Goal: Information Seeking & Learning: Learn about a topic

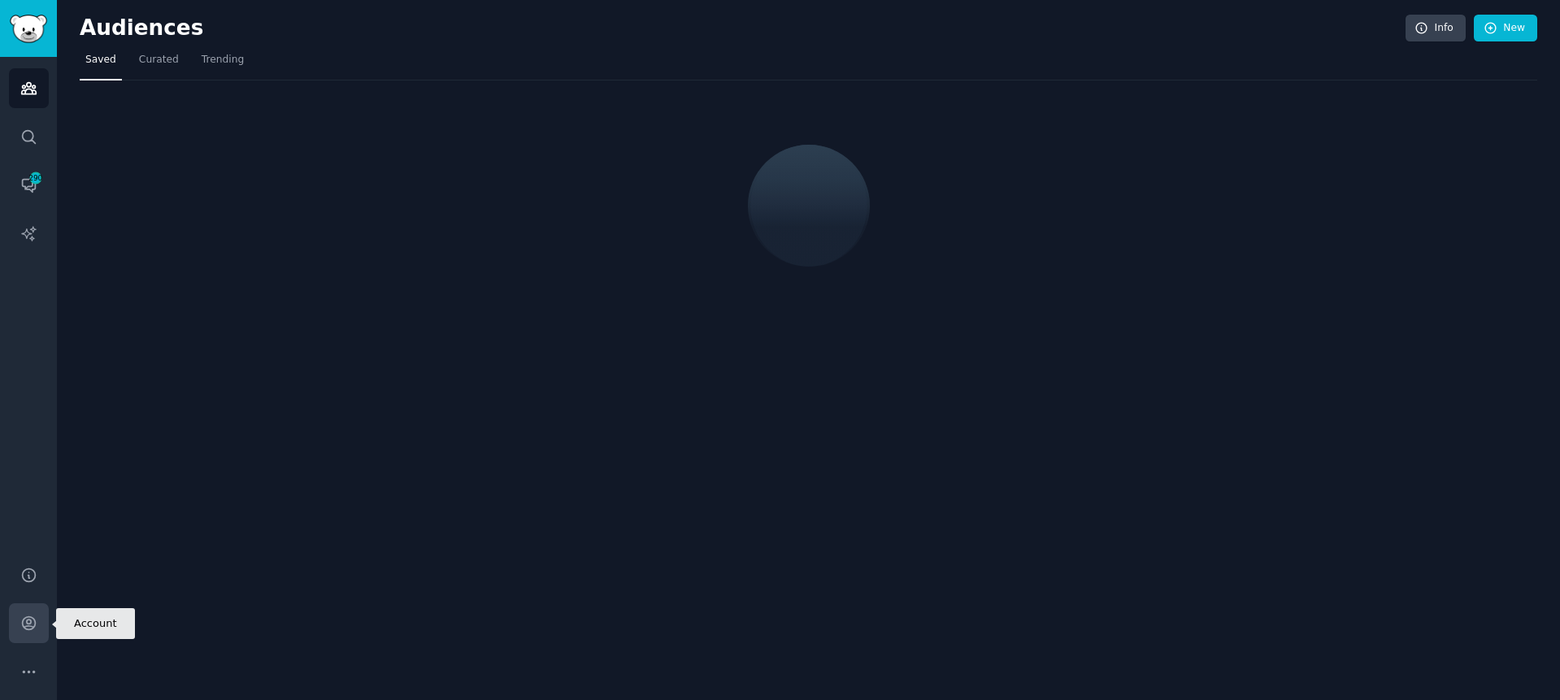
click at [39, 619] on link "Account" at bounding box center [29, 623] width 40 height 40
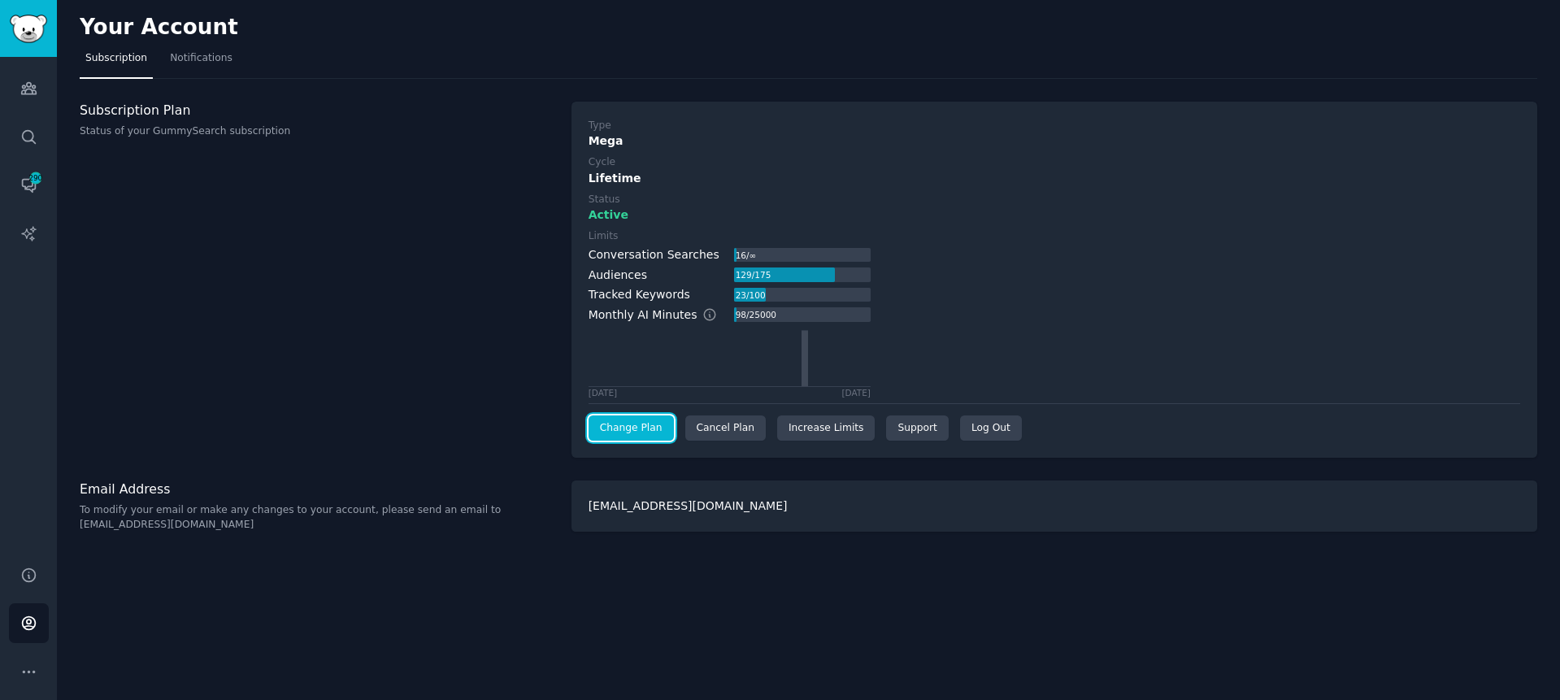
click at [622, 426] on link "Change Plan" at bounding box center [631, 428] width 85 height 26
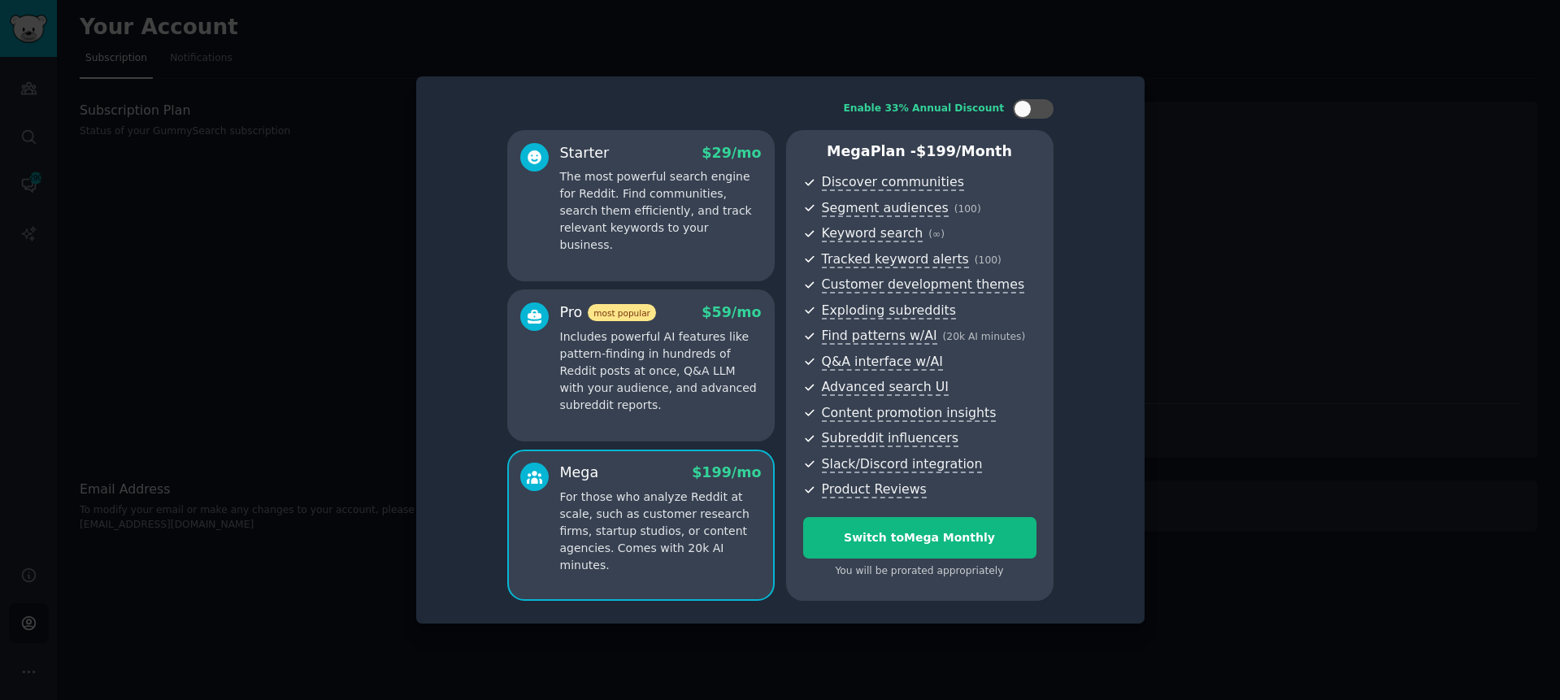
click at [680, 260] on div "Starter $ 29 /mo The most powerful search engine for Reddit. Find communities, …" at bounding box center [640, 205] width 267 height 151
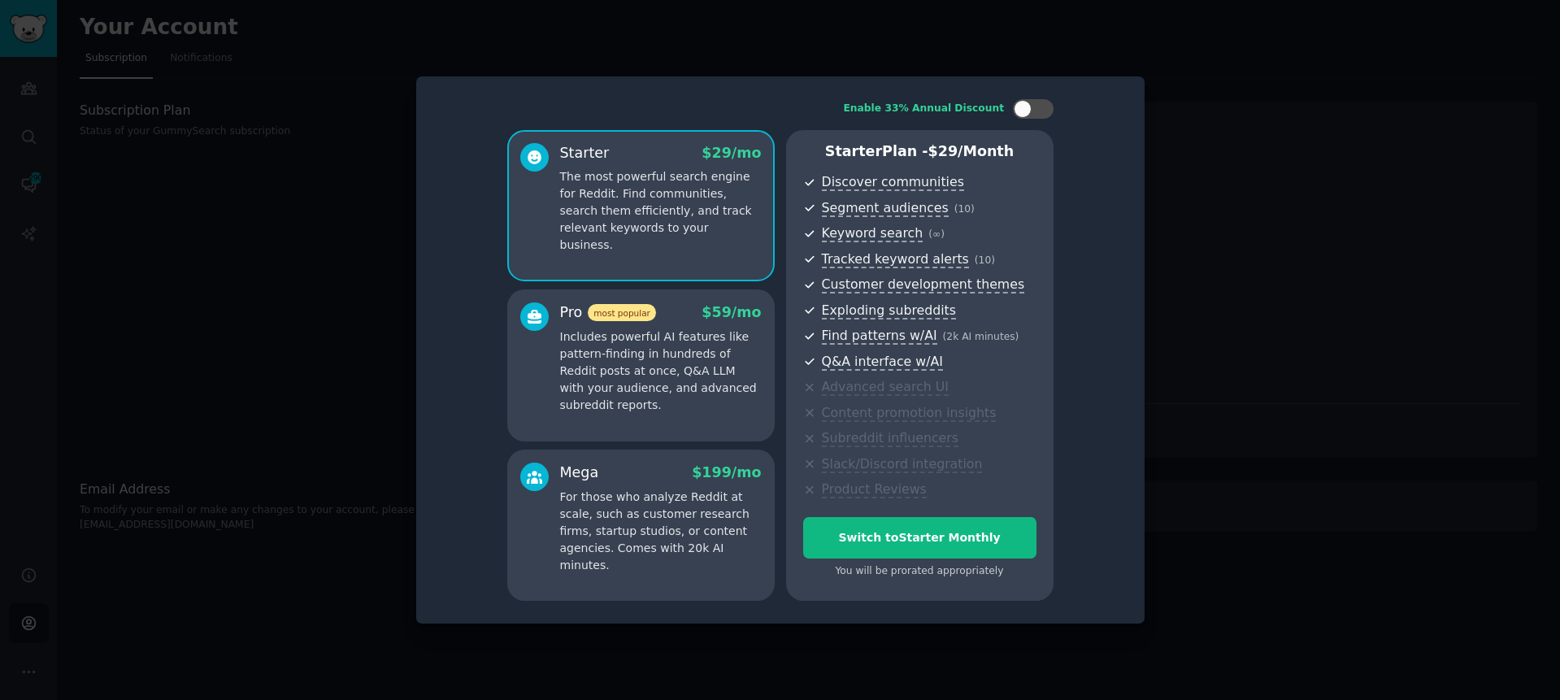
click at [220, 172] on div at bounding box center [780, 350] width 1560 height 700
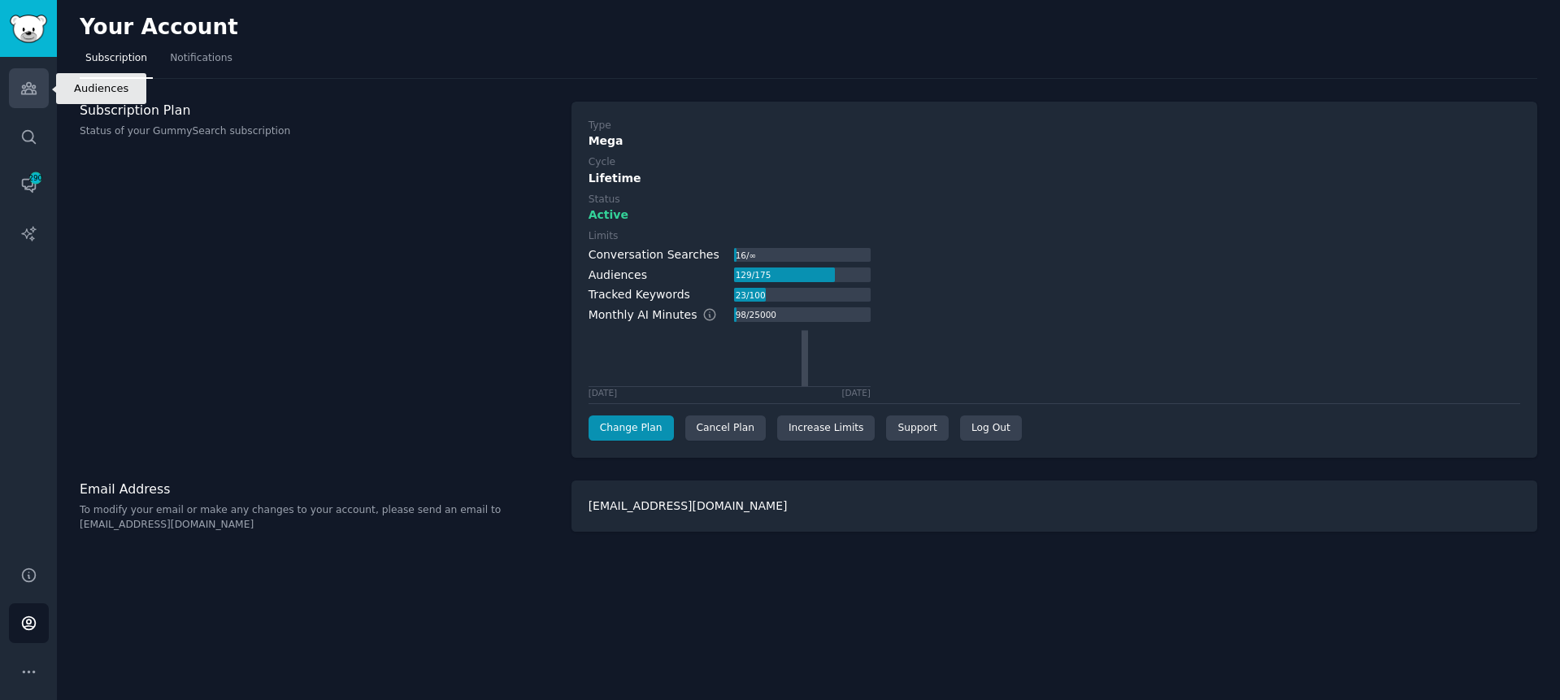
click at [29, 99] on link "Audiences" at bounding box center [29, 88] width 40 height 40
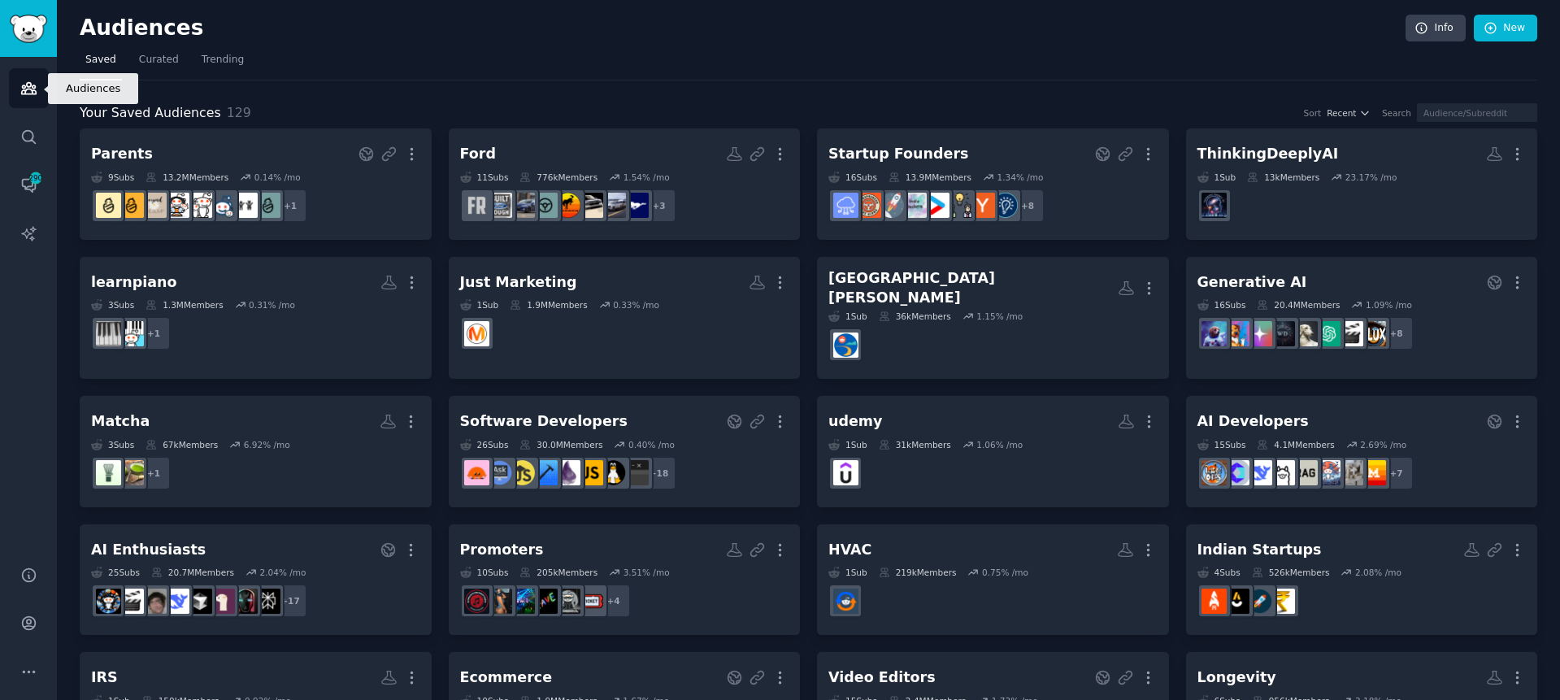
click at [19, 93] on link "Audiences" at bounding box center [29, 88] width 40 height 40
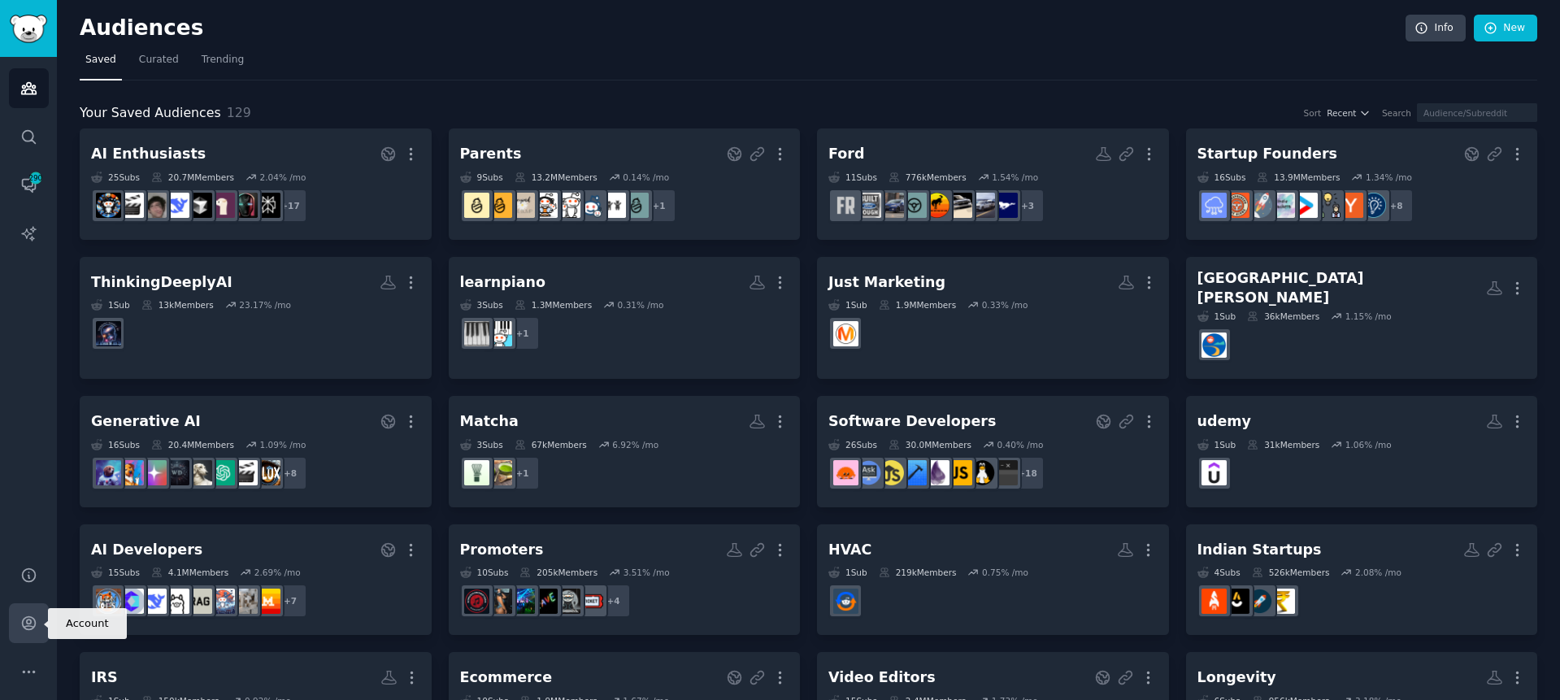
click at [37, 634] on link "Account" at bounding box center [29, 623] width 40 height 40
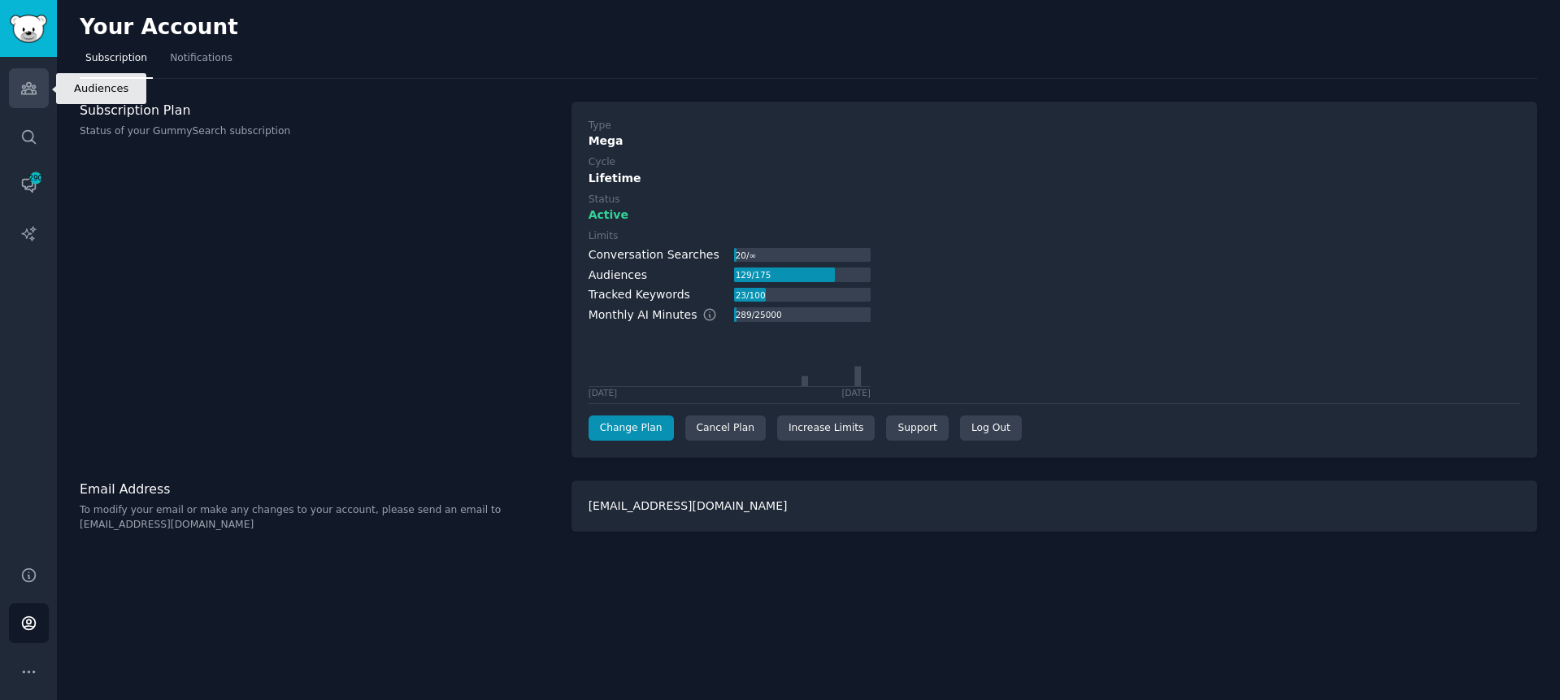
click at [25, 83] on icon "Sidebar" at bounding box center [28, 88] width 17 height 17
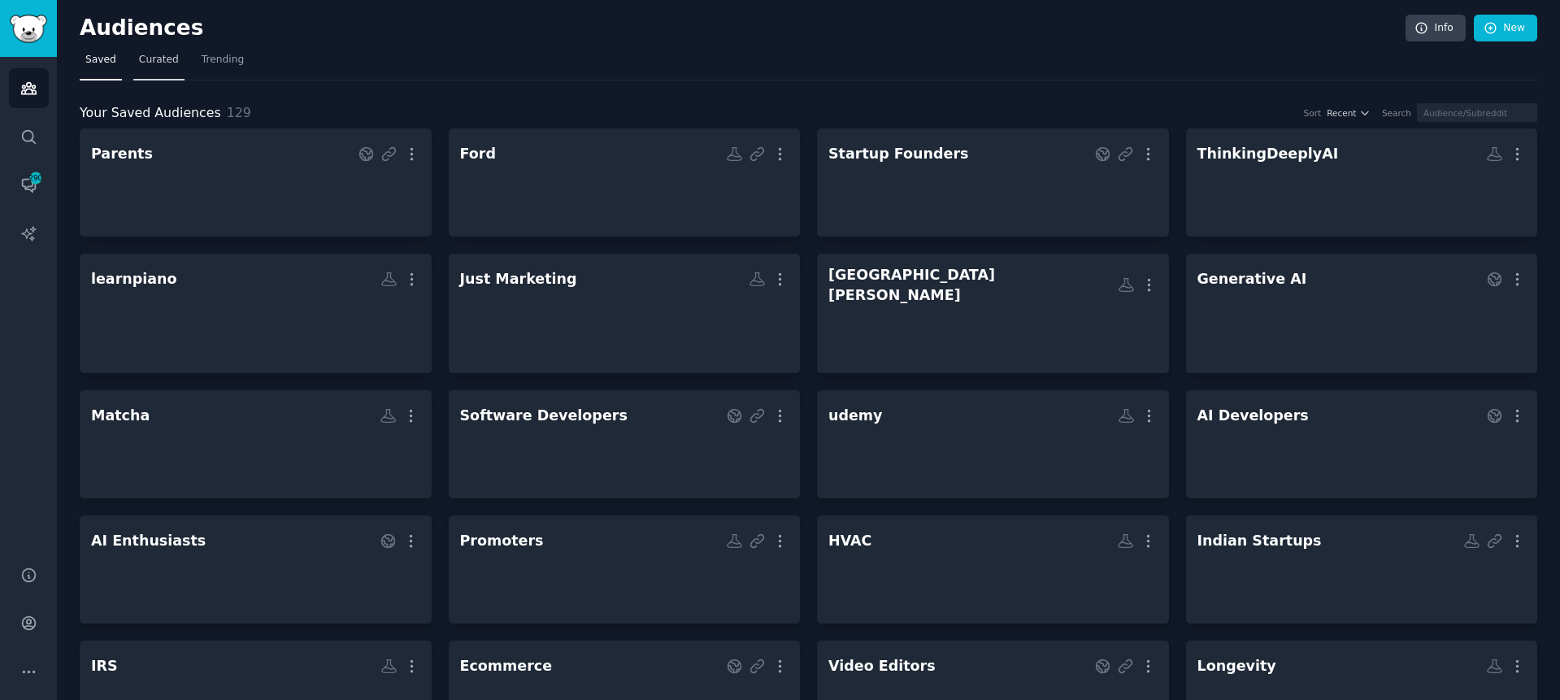
click at [154, 59] on span "Curated" at bounding box center [159, 60] width 40 height 15
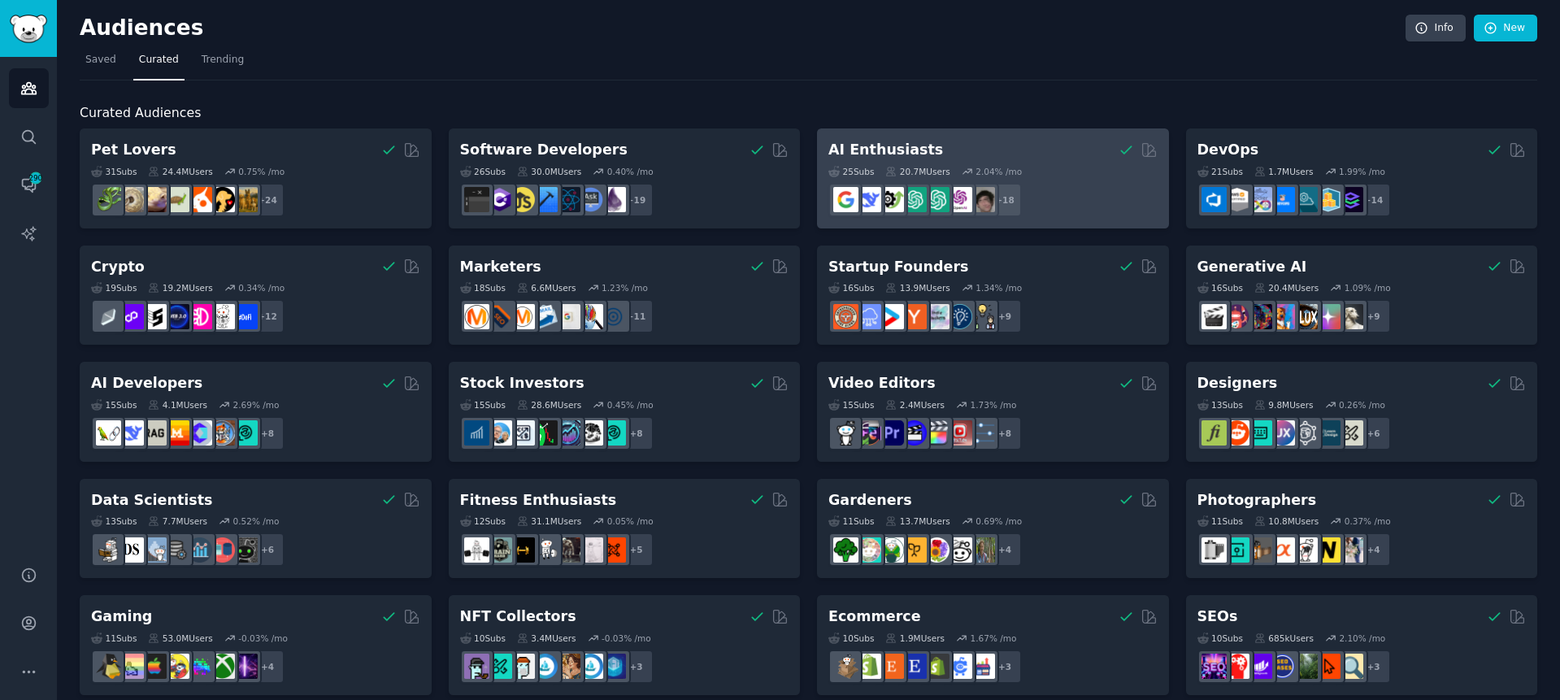
click at [981, 153] on div "AI Enthusiasts" at bounding box center [992, 150] width 329 height 20
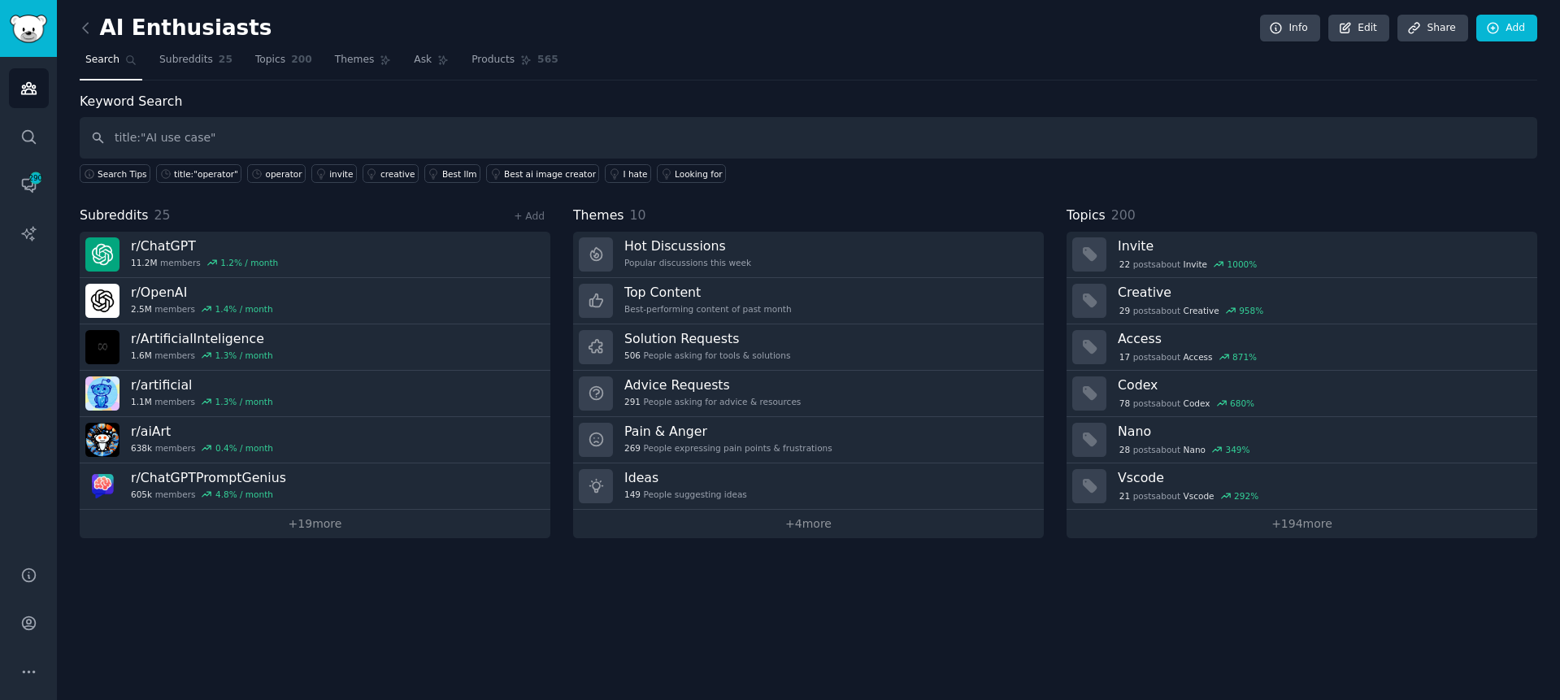
type input "title:"AI use case""
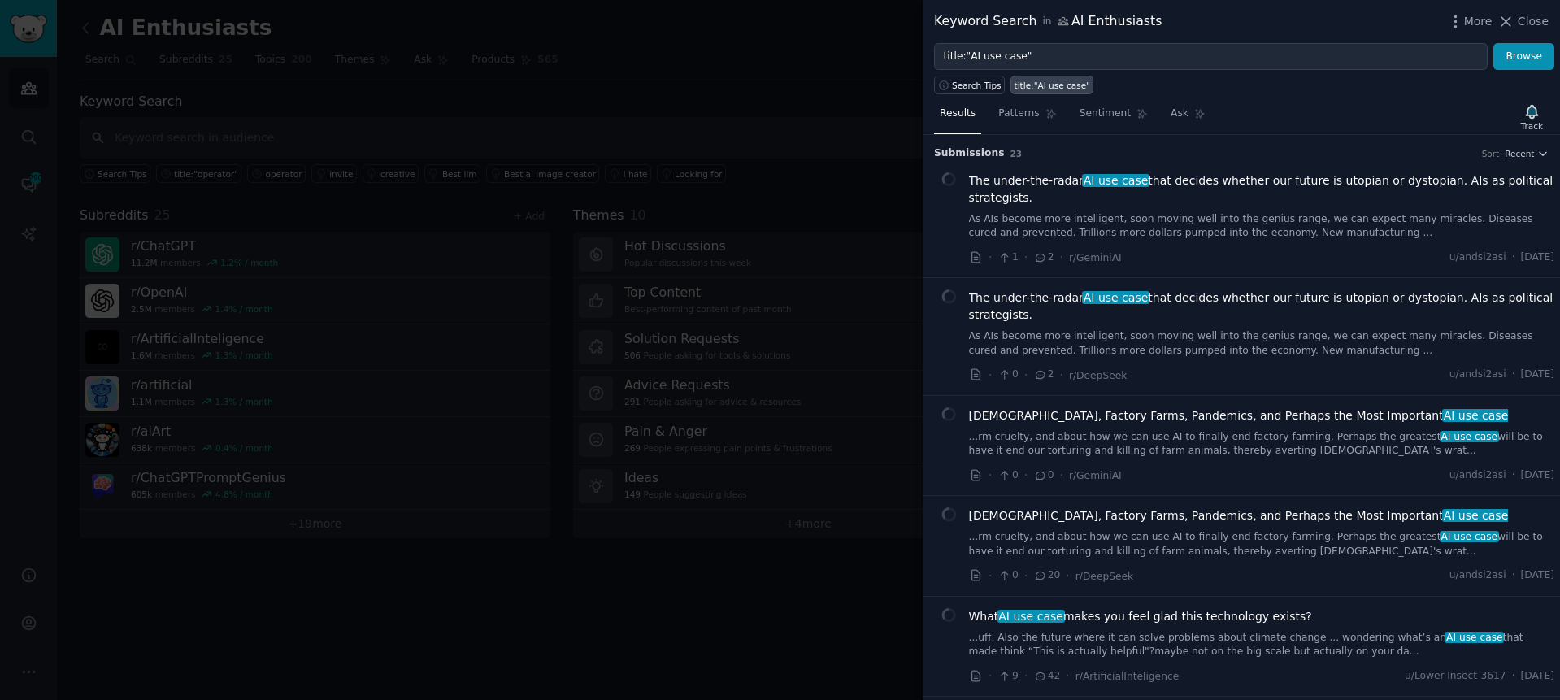
click at [1382, 100] on div "Results Patterns Sentiment Ask Track" at bounding box center [1241, 117] width 637 height 35
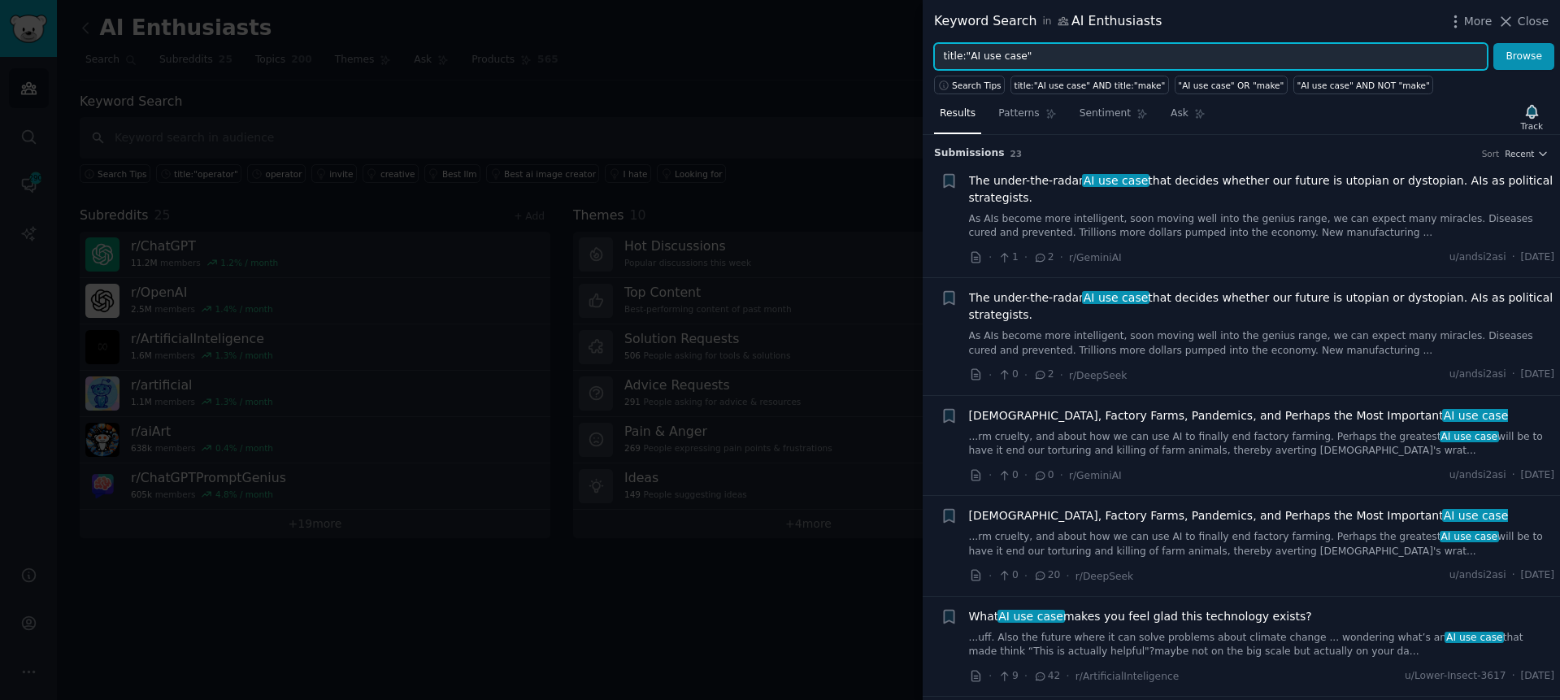
drag, startPoint x: 981, startPoint y: 59, endPoint x: 970, endPoint y: 59, distance: 11.4
click at [970, 59] on input "title:"AI use case"" at bounding box center [1211, 57] width 554 height 28
type input "title:"use case""
click at [1494, 43] on button "Browse" at bounding box center [1524, 57] width 61 height 28
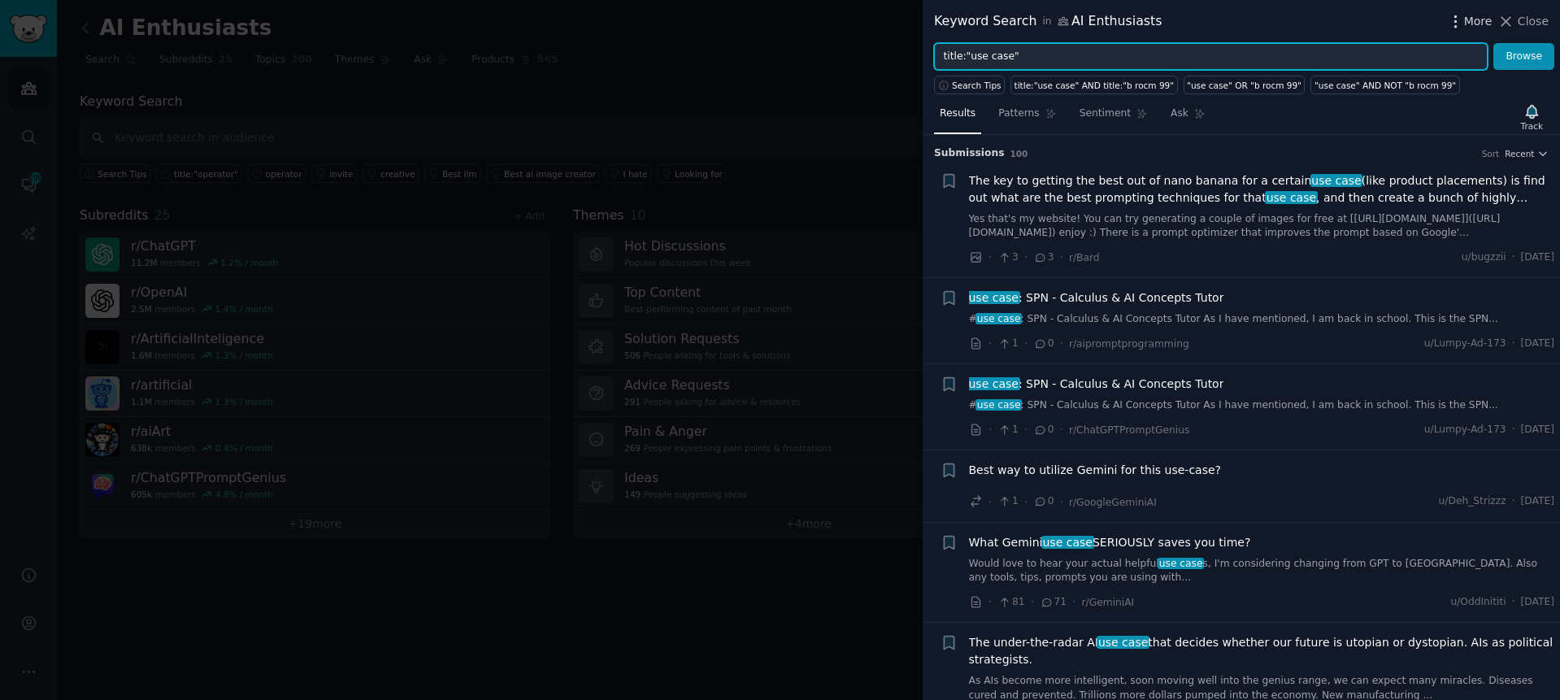
click at [1484, 28] on span "More" at bounding box center [1478, 21] width 28 height 17
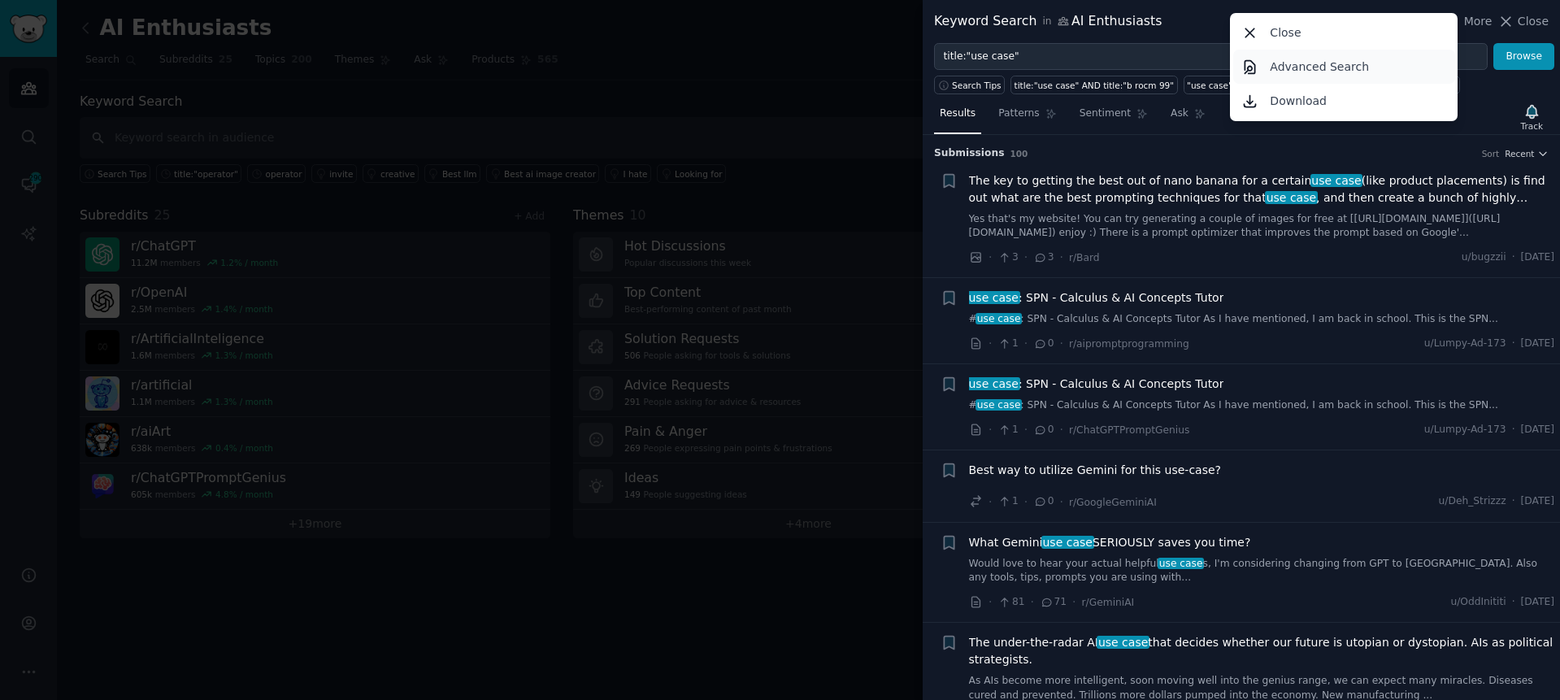
click at [1362, 75] on p "Advanced Search" at bounding box center [1319, 67] width 99 height 17
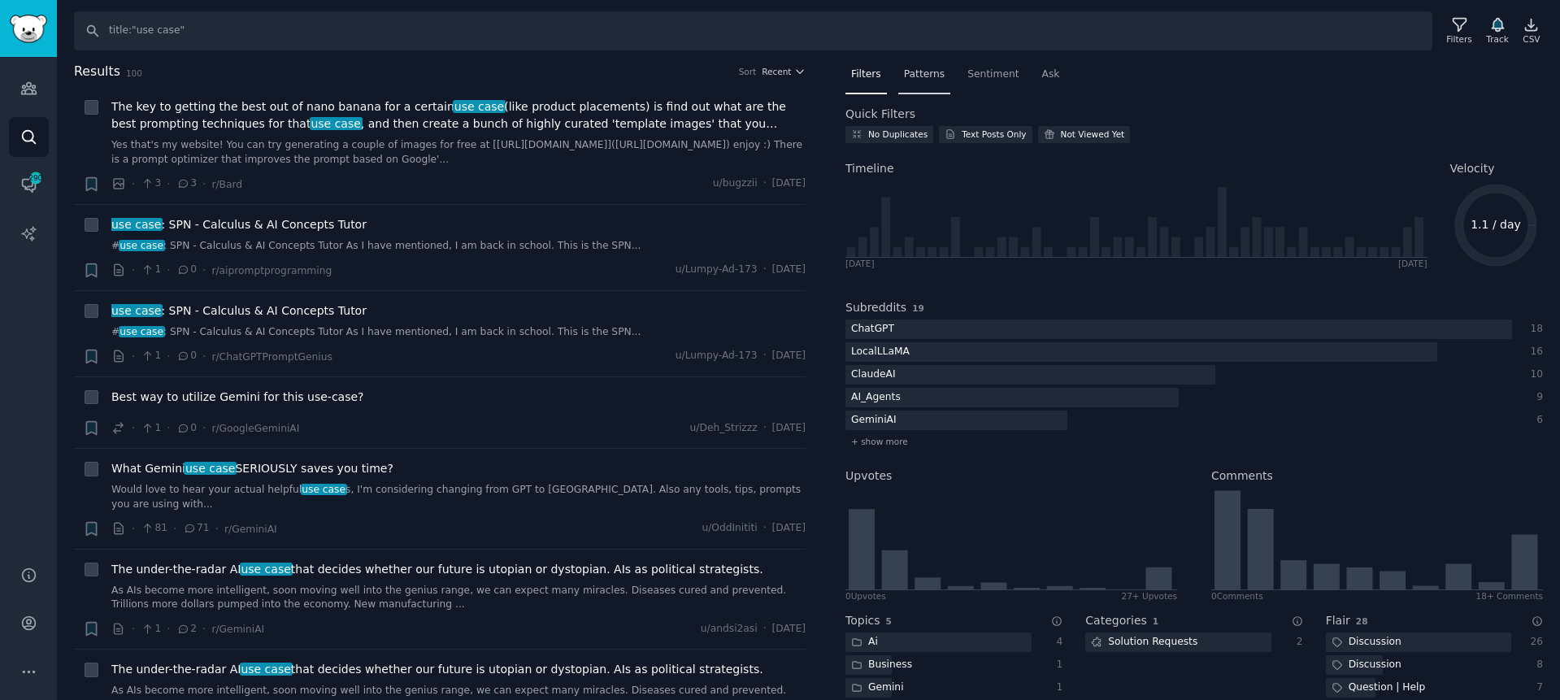
click at [918, 78] on span "Patterns" at bounding box center [924, 74] width 41 height 15
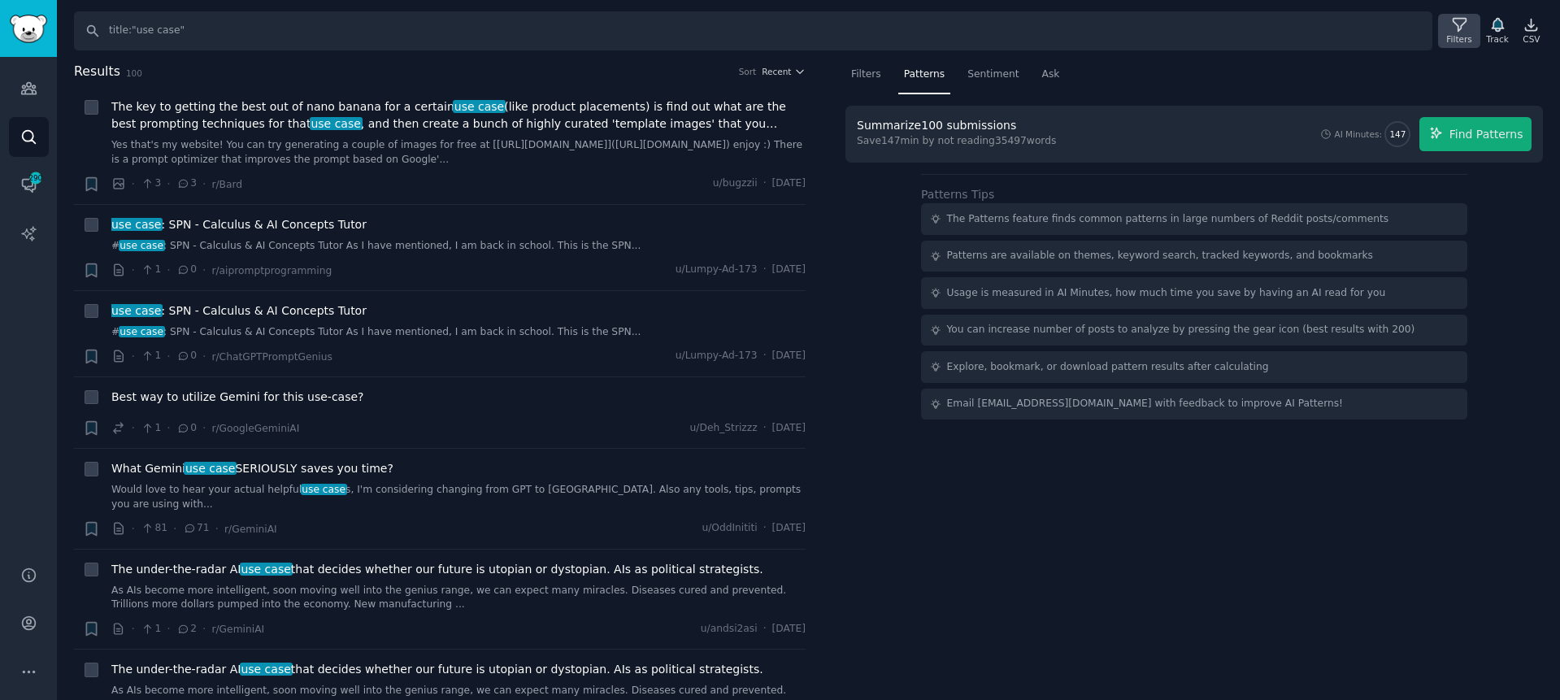
click at [1461, 27] on icon at bounding box center [1459, 24] width 17 height 17
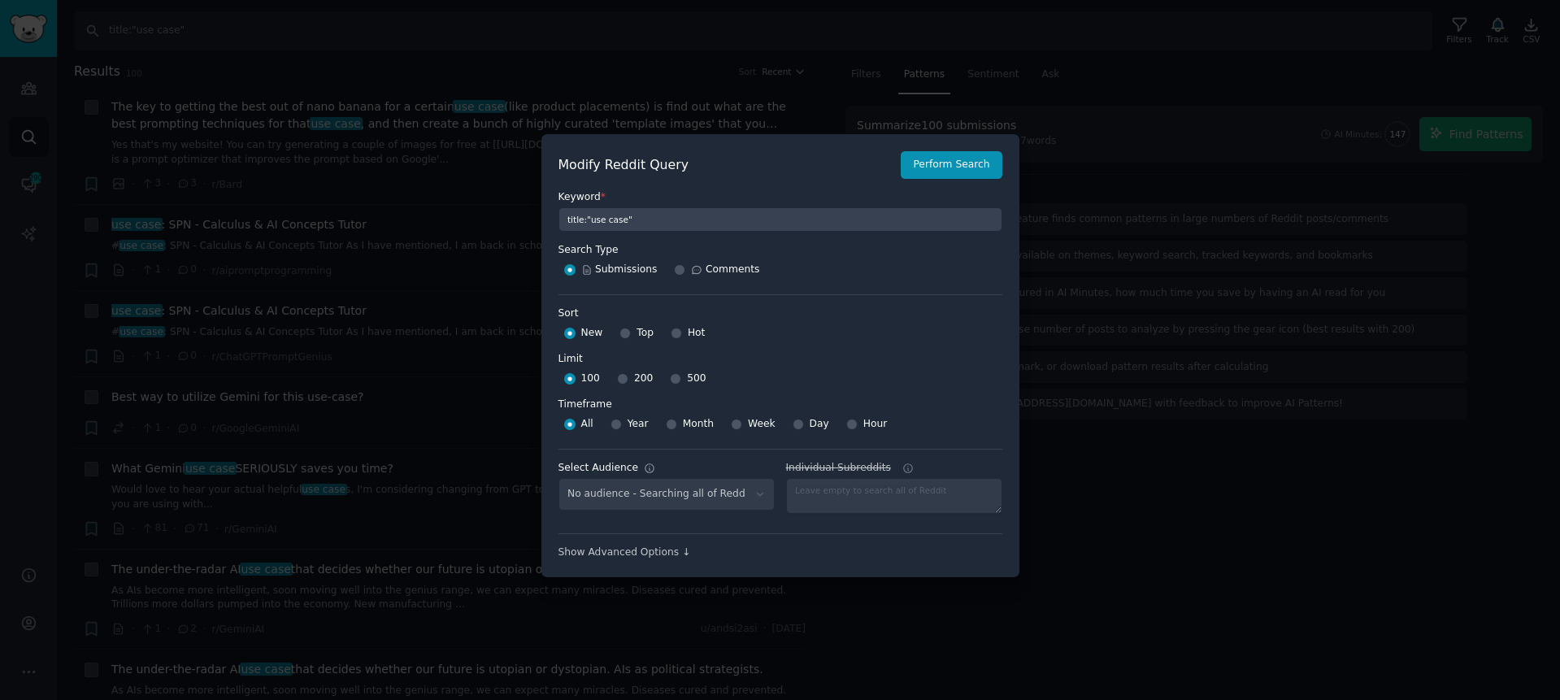
click at [696, 376] on span "500" at bounding box center [696, 379] width 19 height 15
click at [681, 376] on input "500" at bounding box center [675, 378] width 11 height 11
radio input "true"
click at [636, 376] on span "200" at bounding box center [643, 379] width 19 height 15
click at [628, 376] on input "200" at bounding box center [622, 378] width 11 height 11
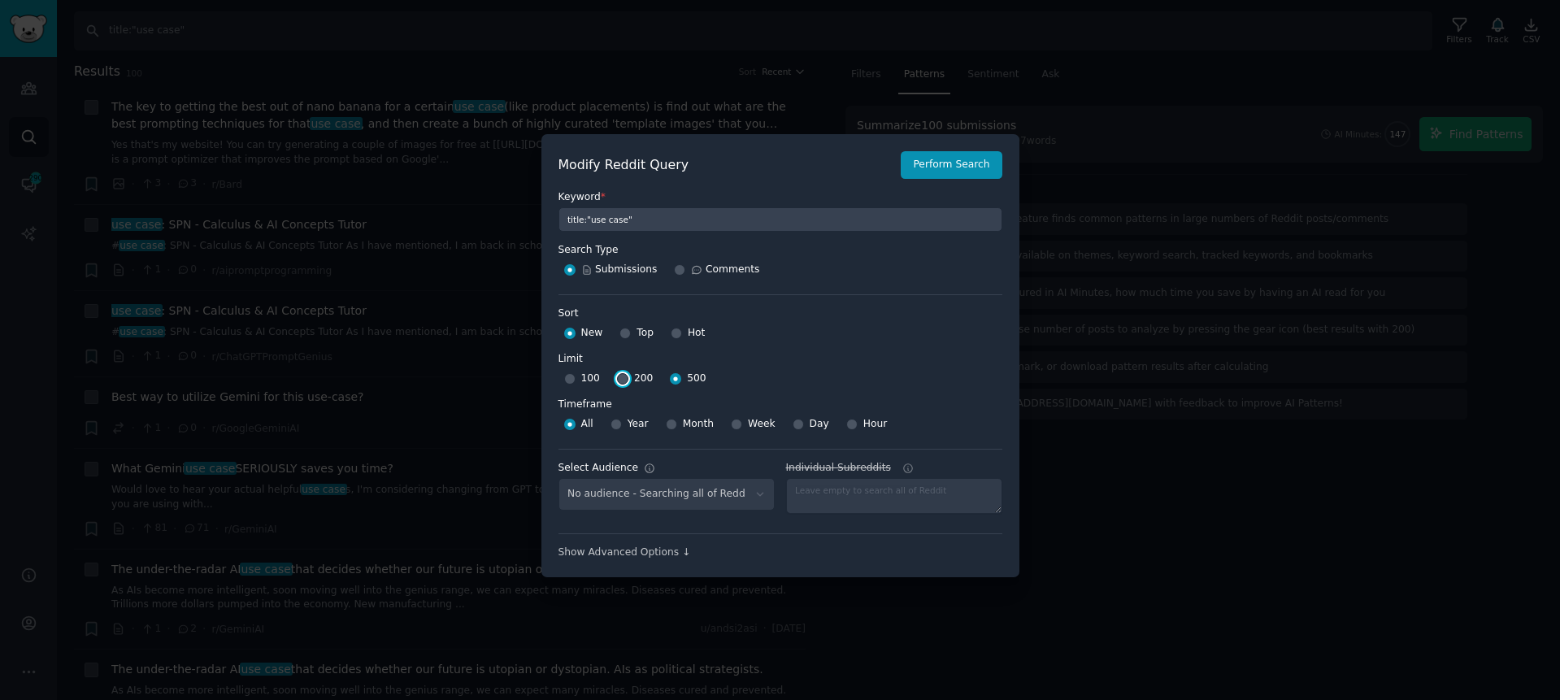
radio input "true"
click at [643, 333] on span "Top" at bounding box center [645, 333] width 17 height 15
click at [631, 333] on input "Top" at bounding box center [625, 333] width 11 height 11
radio input "true"
click at [634, 423] on span "Year" at bounding box center [638, 424] width 21 height 15
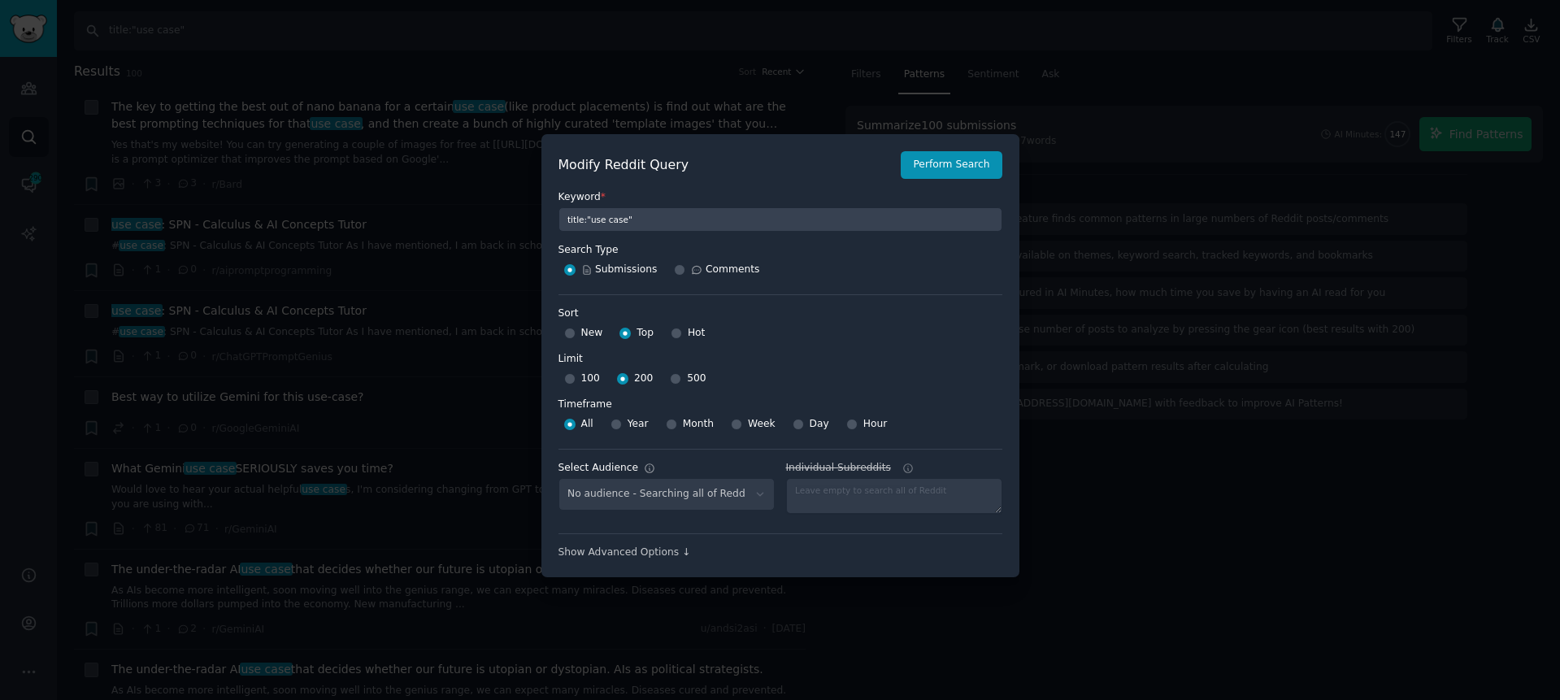
click at [622, 423] on input "Year" at bounding box center [616, 424] width 11 height 11
radio input "true"
click at [941, 168] on button "Perform Search" at bounding box center [951, 165] width 101 height 28
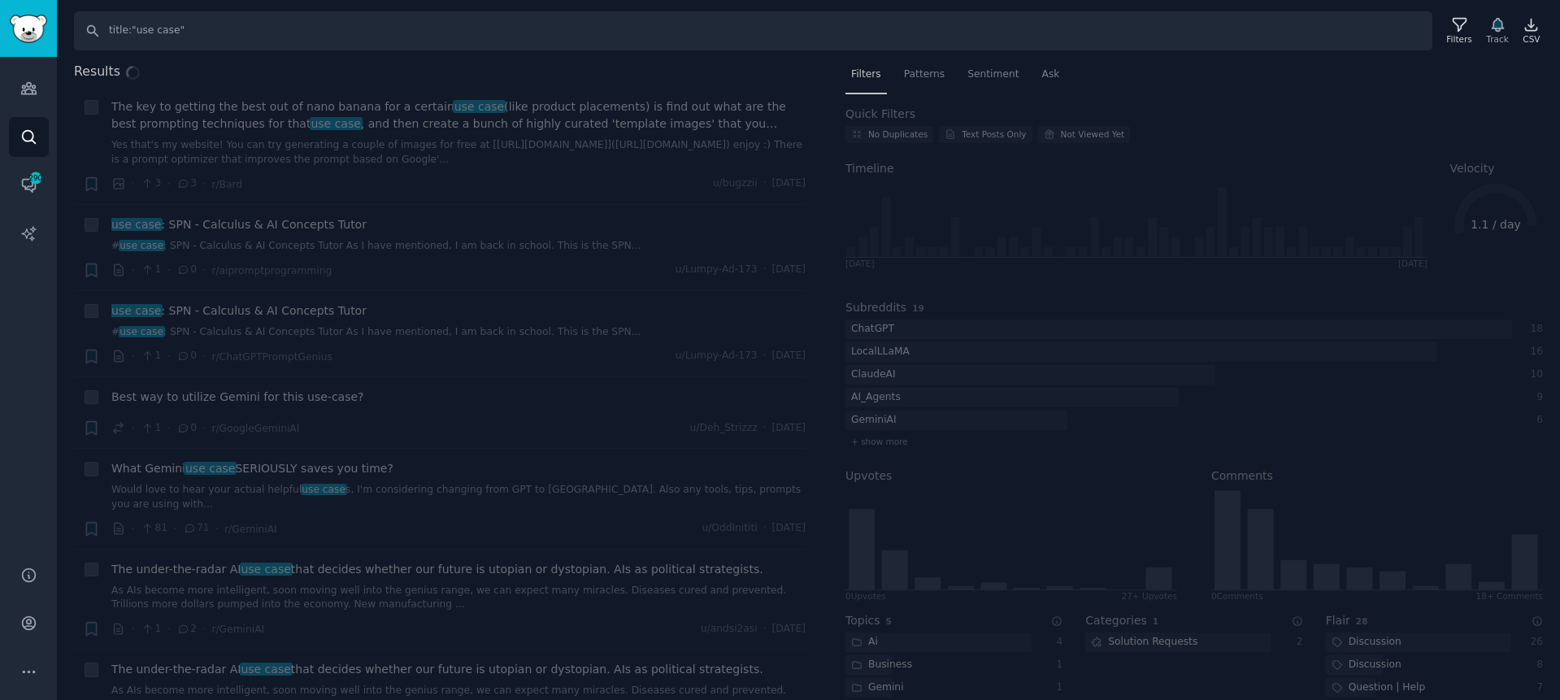
click at [1288, 66] on div "Results + The key to getting the best out of nano banana for a certain use case…" at bounding box center [808, 381] width 1503 height 639
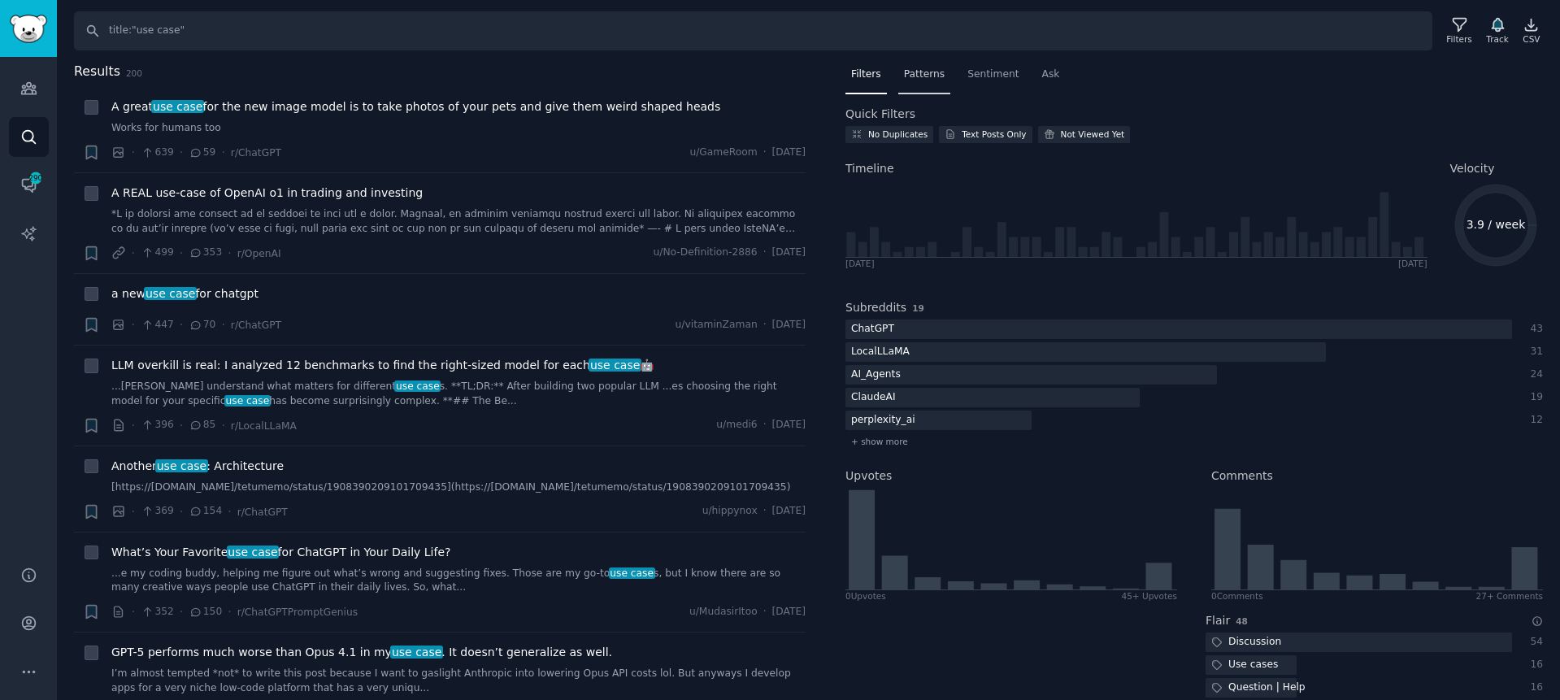
click at [917, 76] on span "Patterns" at bounding box center [924, 74] width 41 height 15
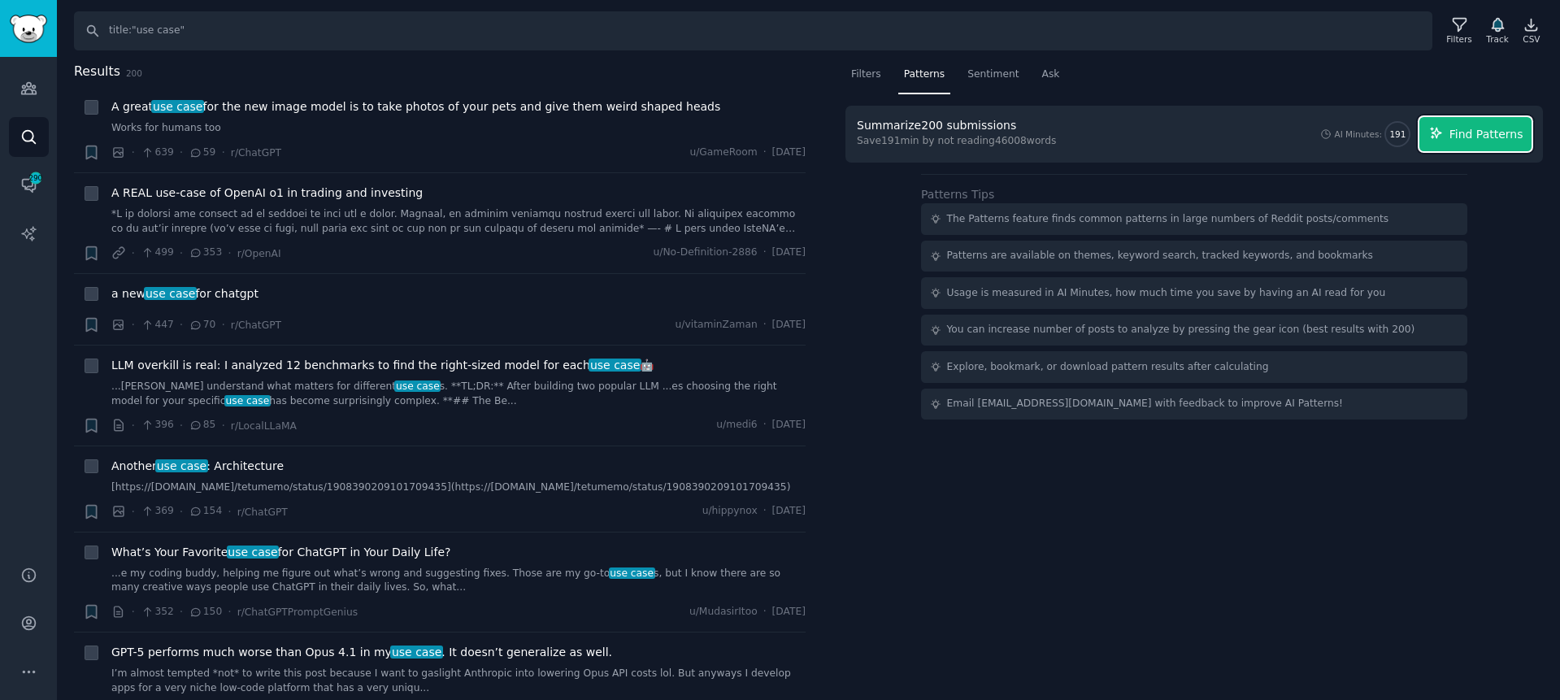
click at [1481, 130] on span "Find Patterns" at bounding box center [1487, 134] width 74 height 17
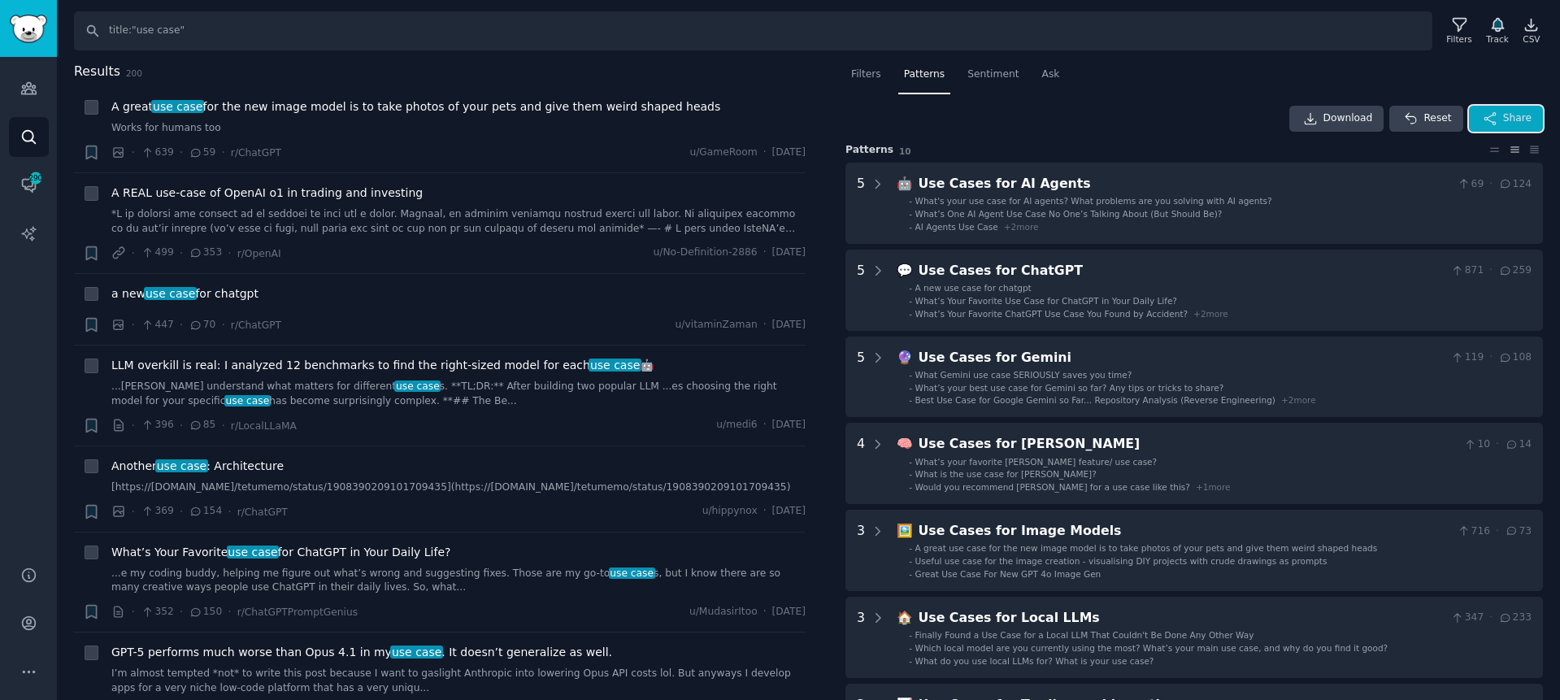
click at [1490, 111] on icon "button" at bounding box center [1490, 118] width 15 height 15
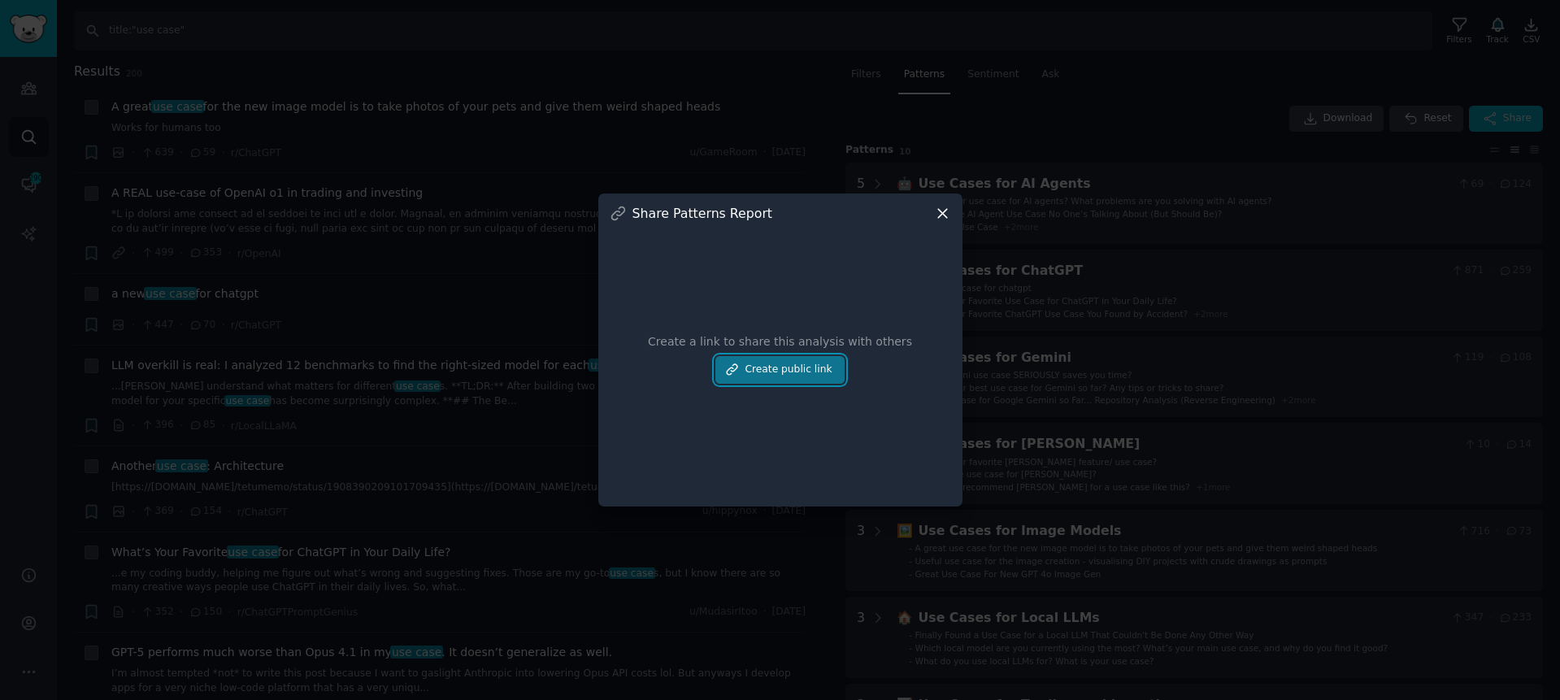
click at [820, 364] on button "Create public link" at bounding box center [779, 370] width 128 height 28
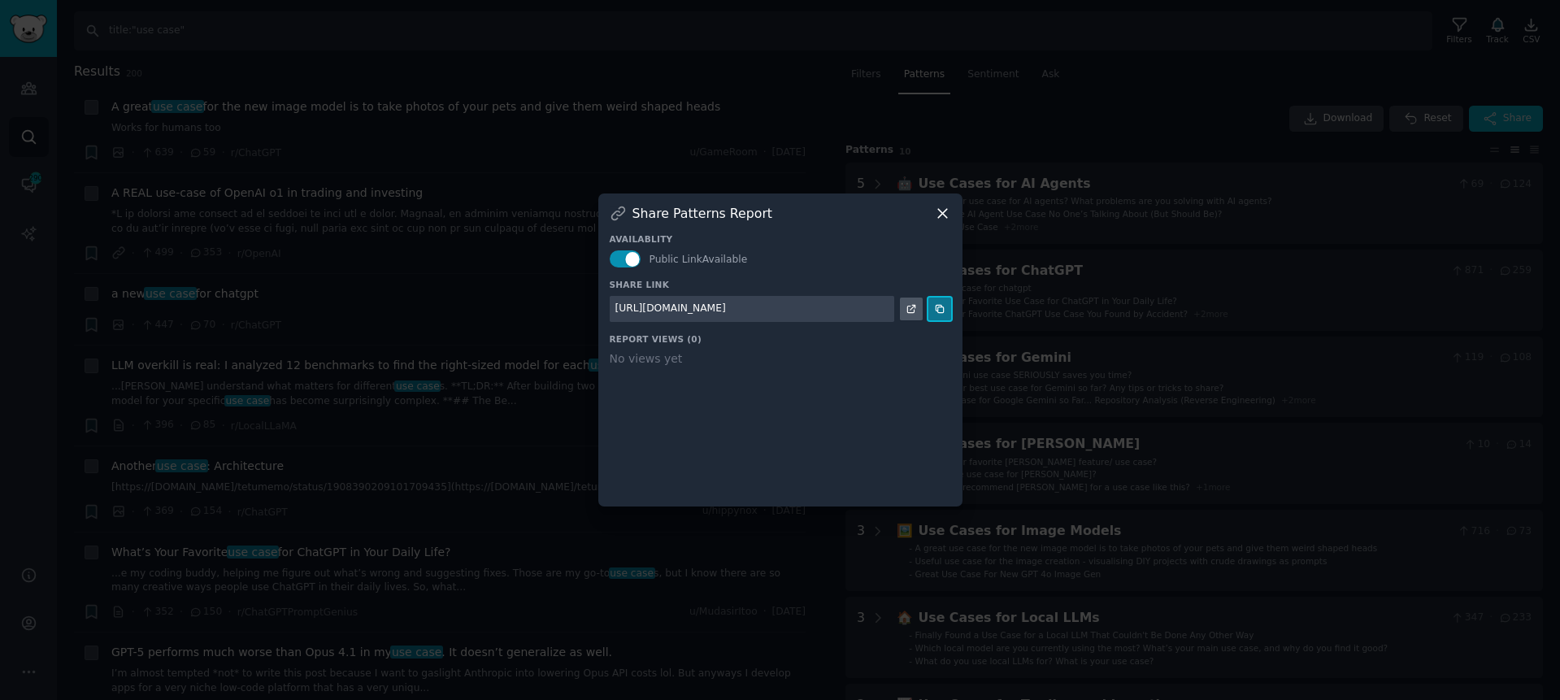
click at [942, 307] on icon at bounding box center [939, 308] width 7 height 7
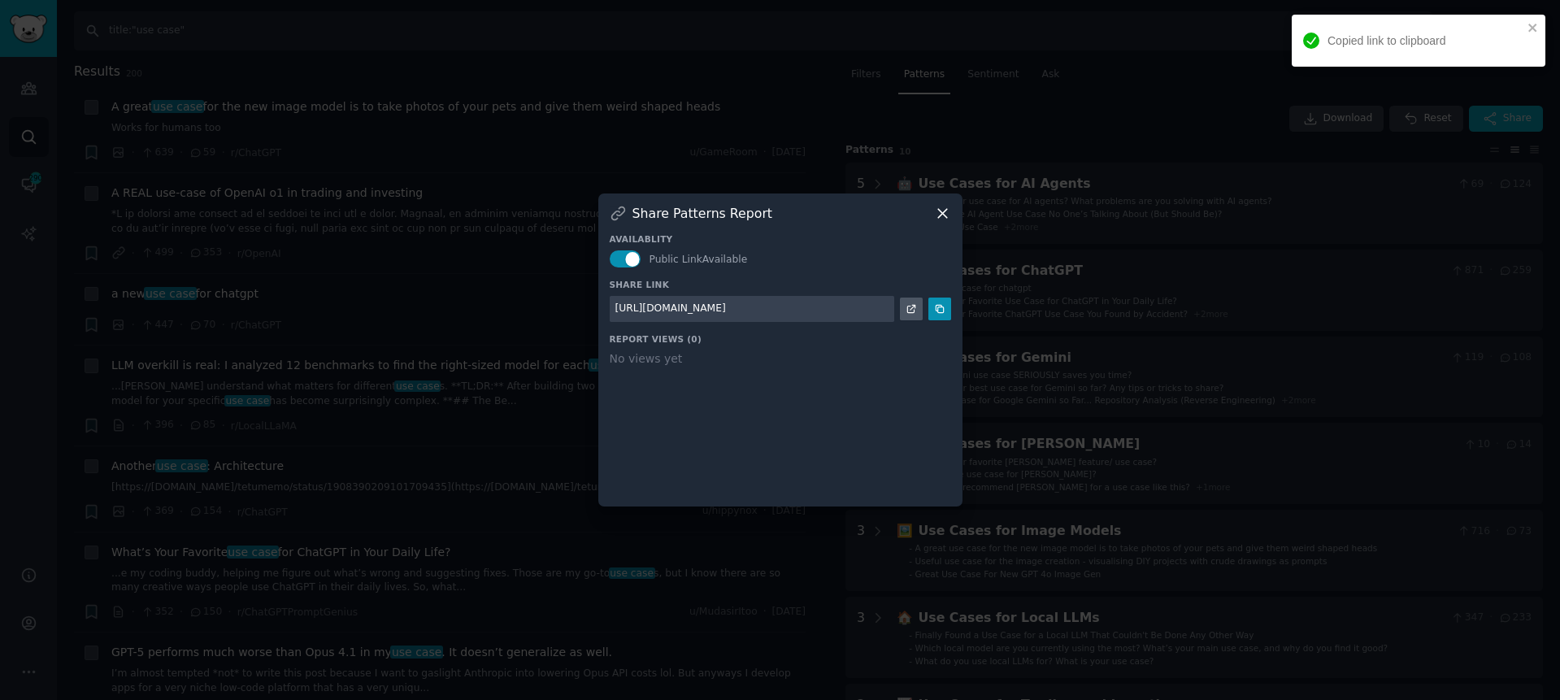
click at [1093, 115] on div at bounding box center [780, 350] width 1560 height 700
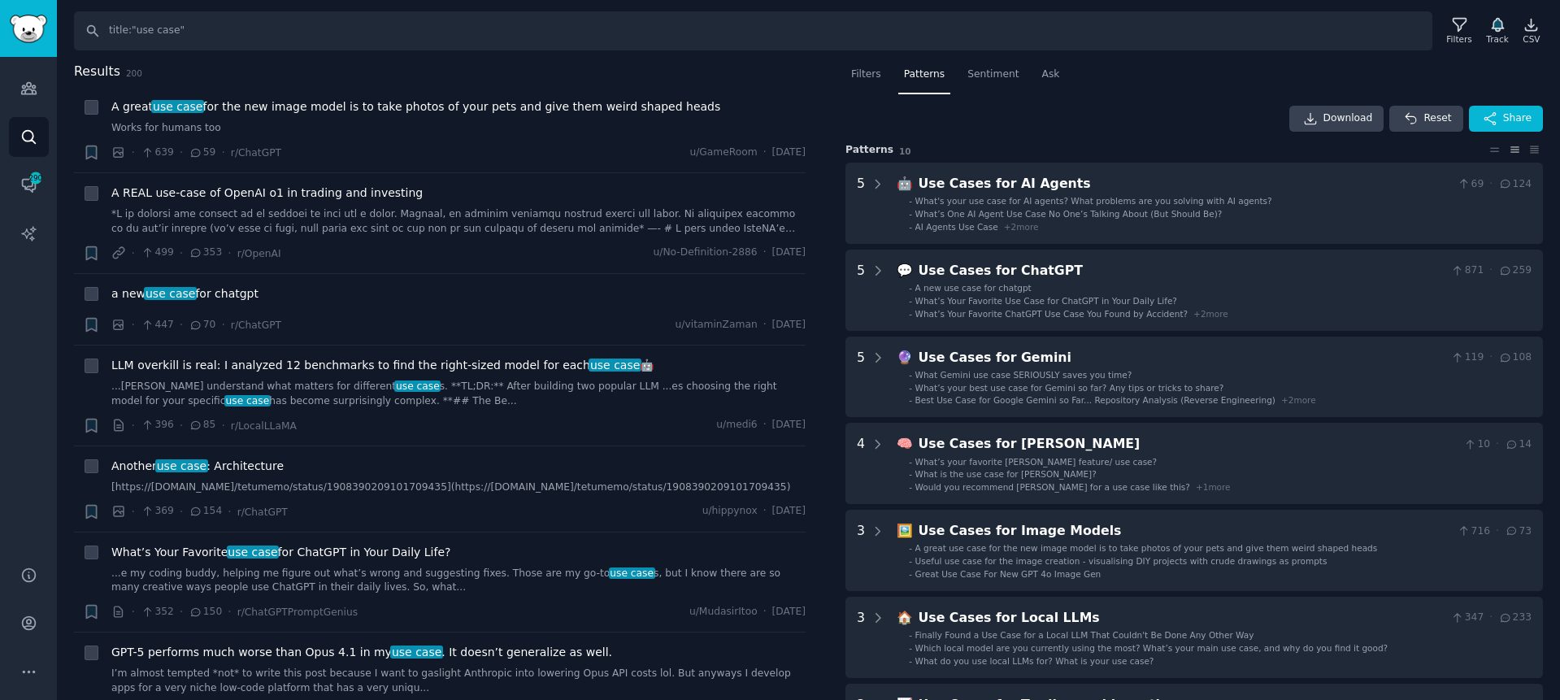
click at [1228, 54] on div "Search title:"use case" Filters Track CSV Results 200 + A great use case for th…" at bounding box center [808, 350] width 1503 height 700
click at [982, 75] on span "Sentiment" at bounding box center [993, 74] width 51 height 15
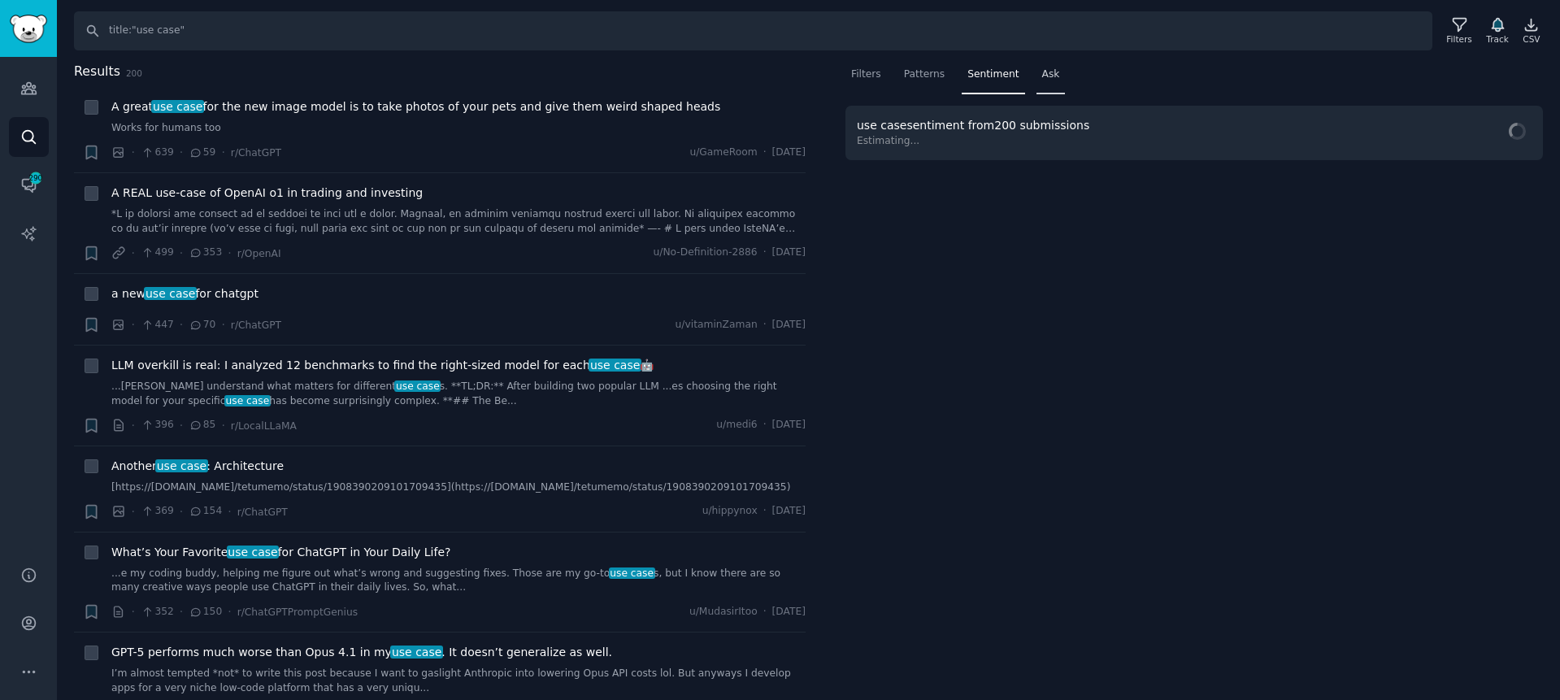
click at [1048, 84] on div "Ask" at bounding box center [1051, 78] width 29 height 33
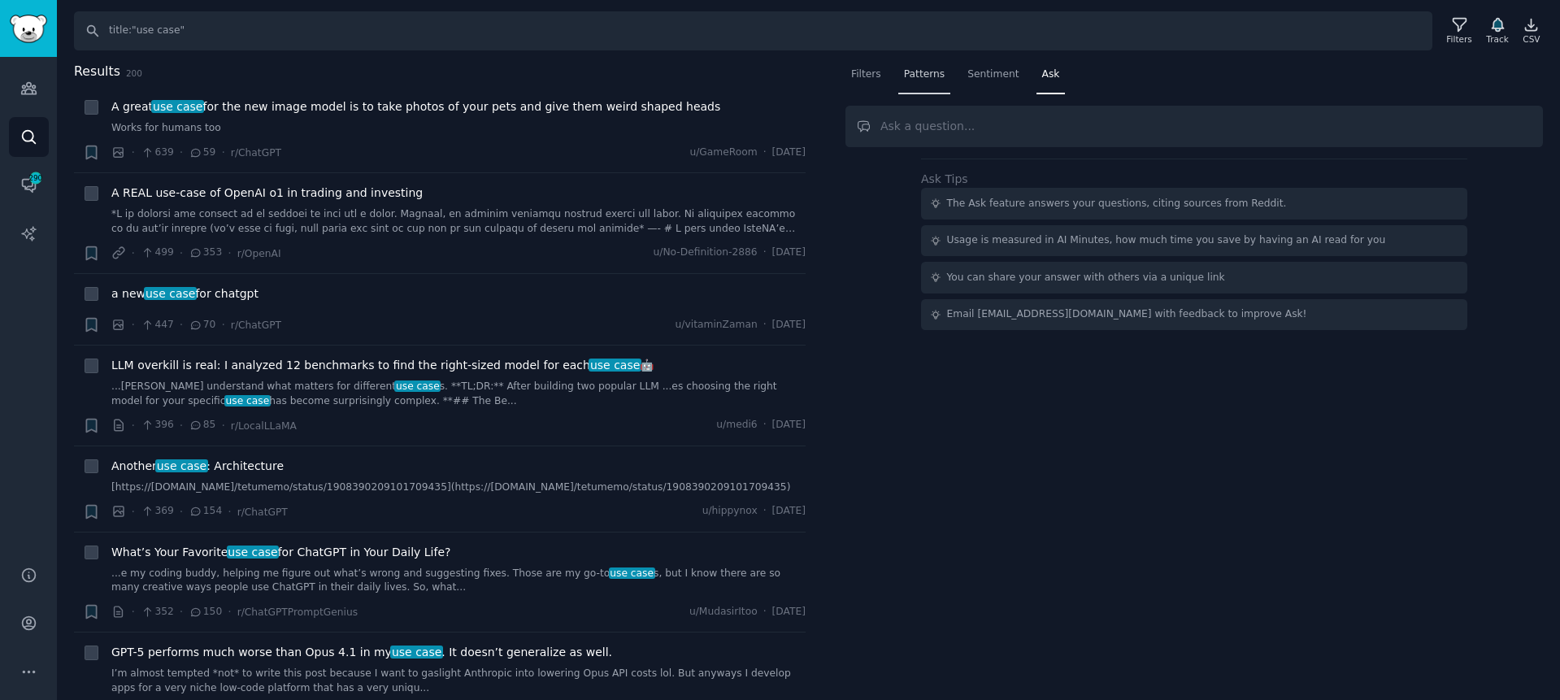
click at [925, 83] on div "Patterns" at bounding box center [924, 78] width 52 height 33
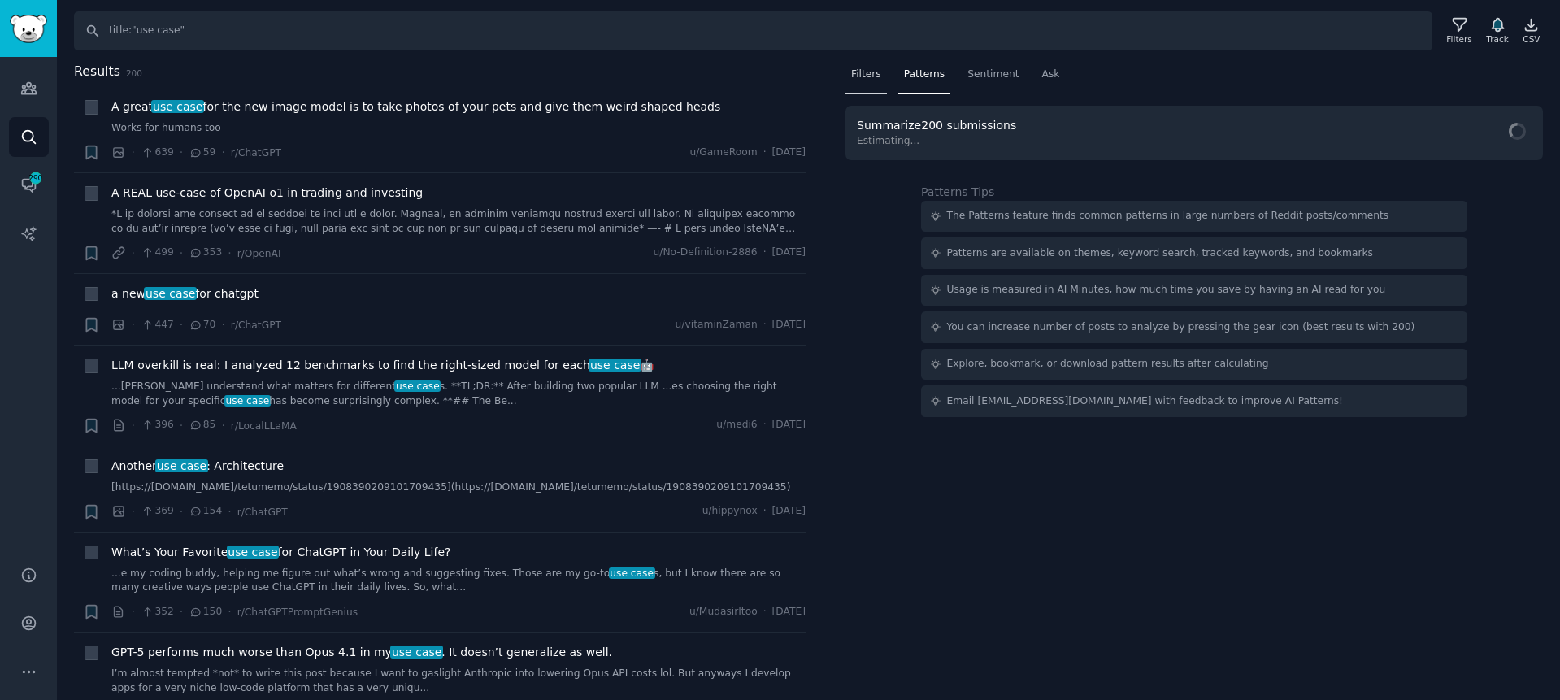
click at [876, 75] on span "Filters" at bounding box center [866, 74] width 30 height 15
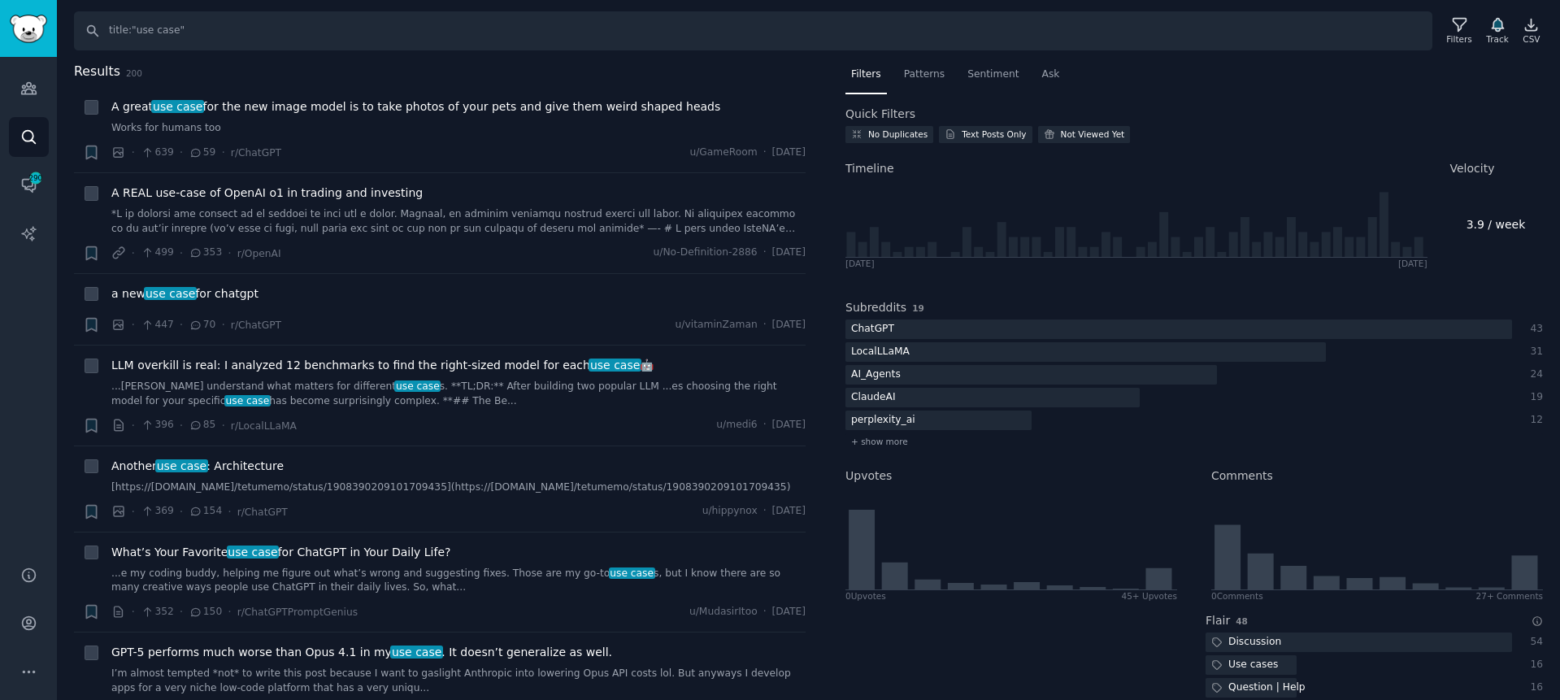
click at [1204, 77] on nav "Filters Patterns Sentiment Ask" at bounding box center [1195, 78] width 698 height 33
